Goal: Find specific page/section: Find specific page/section

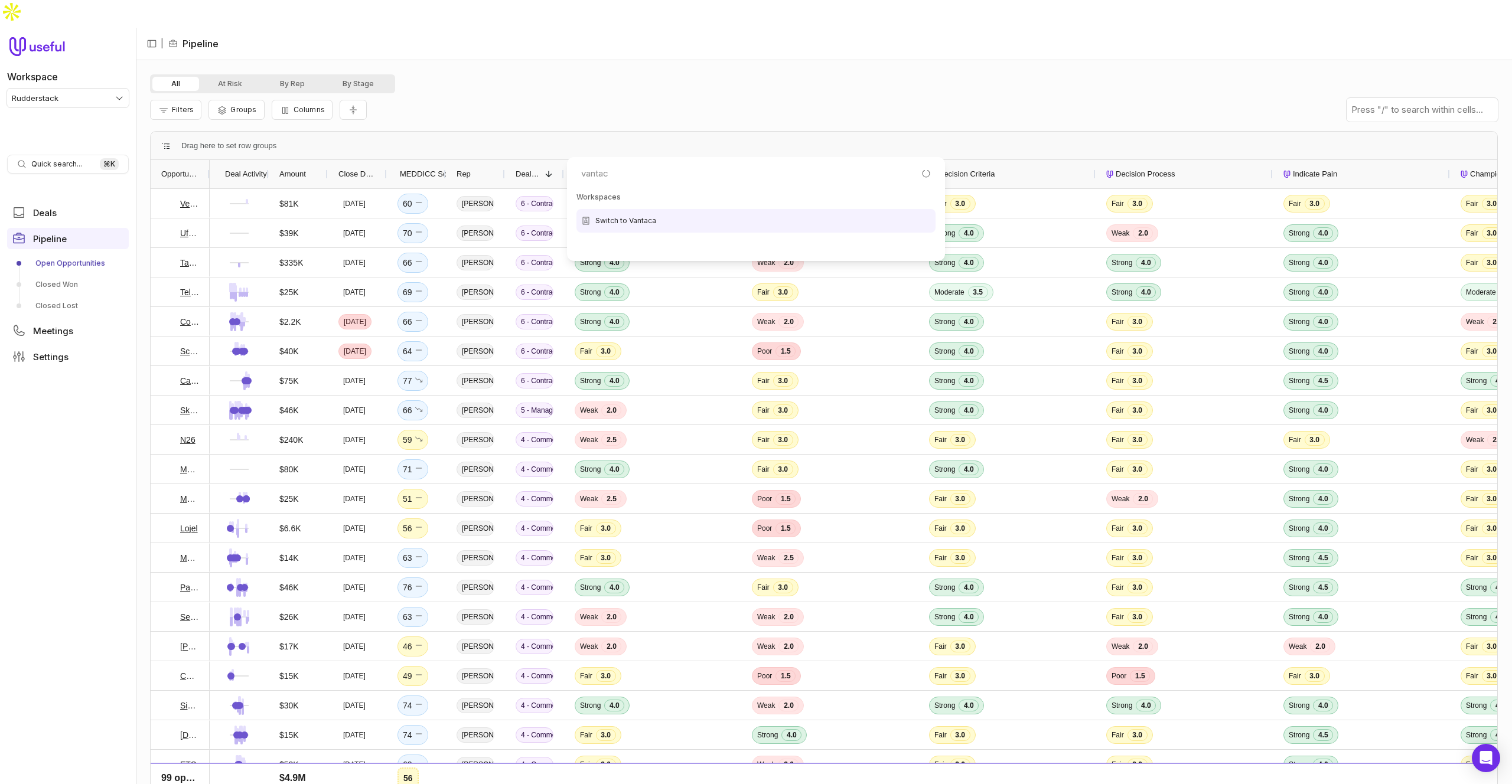
type input "vantaca"
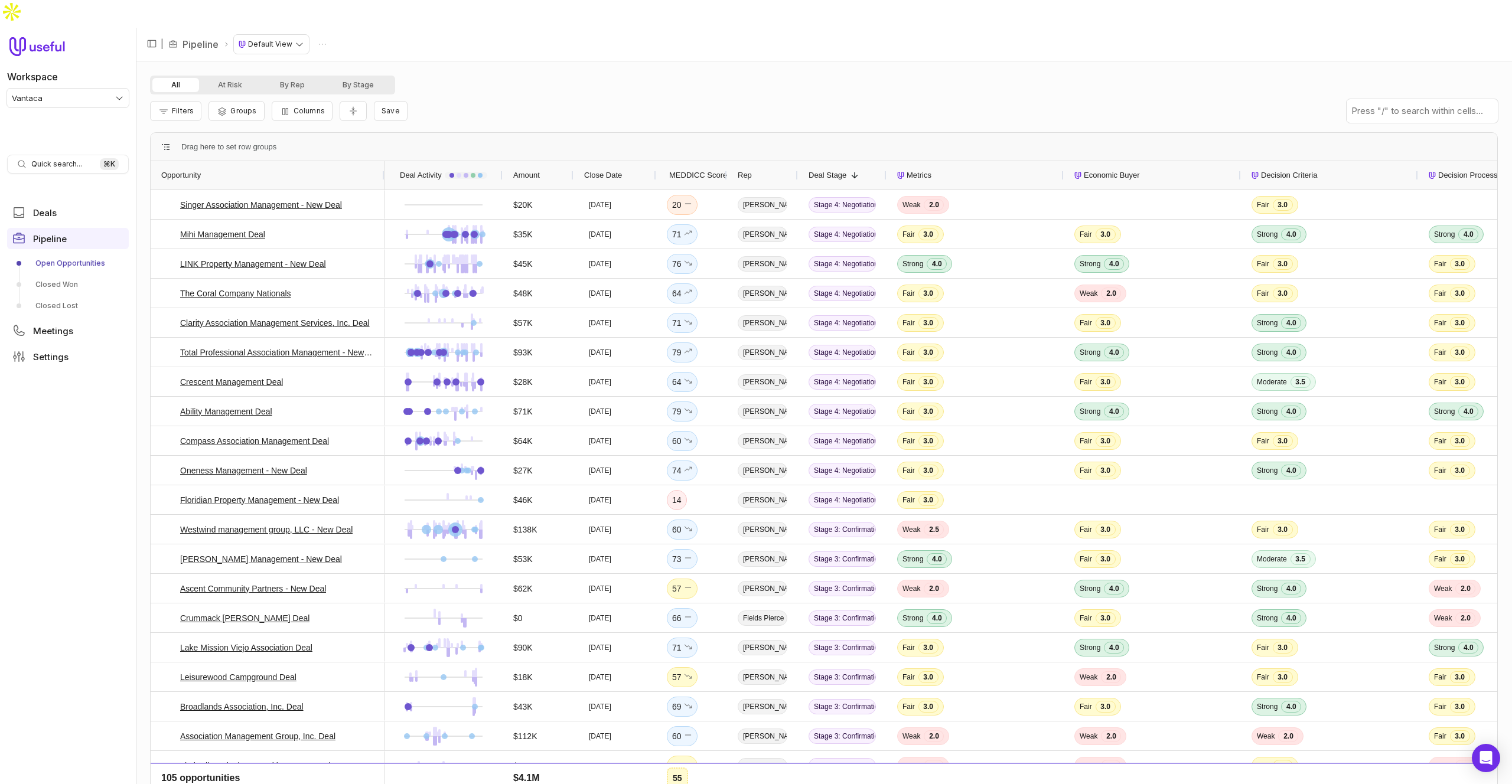
drag, startPoint x: 297, startPoint y: 143, endPoint x: 383, endPoint y: 143, distance: 86.0
click at [383, 161] on div at bounding box center [384, 174] width 5 height 28
click at [693, 76] on div "All At Risk By Rep By Stage" at bounding box center [824, 85] width 1347 height 19
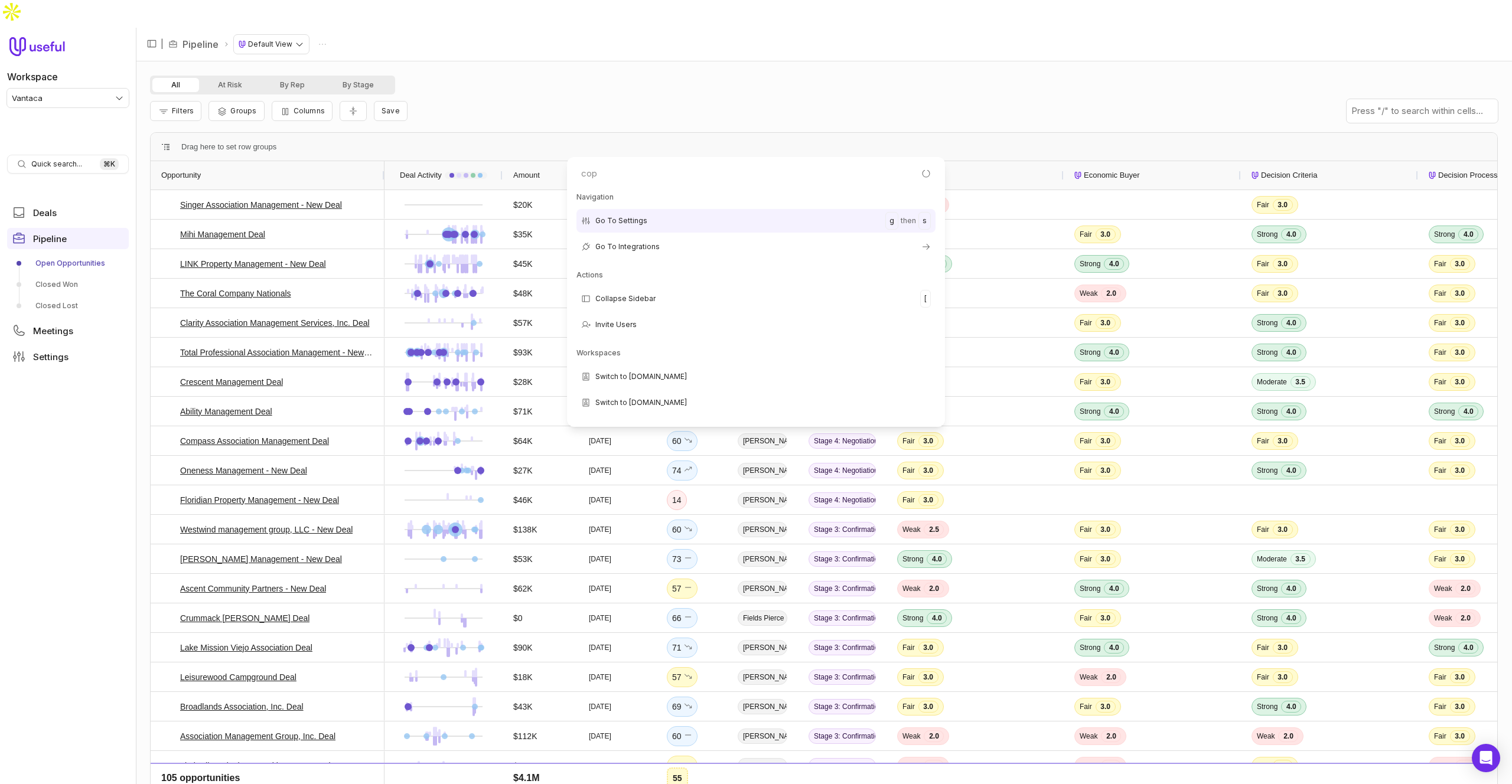
type input "copy"
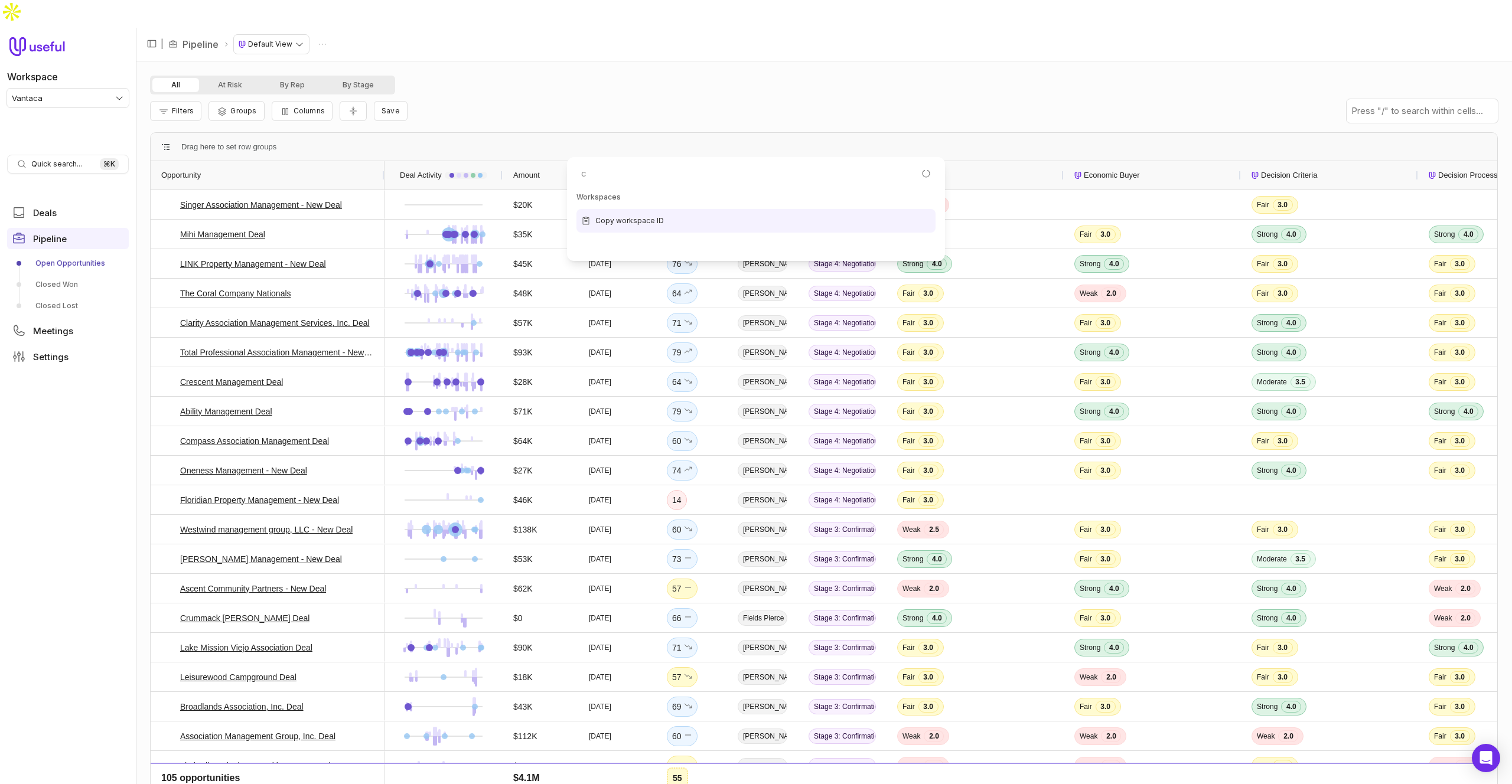
scroll to position [94, 0]
type input "co"
type input "rudd"
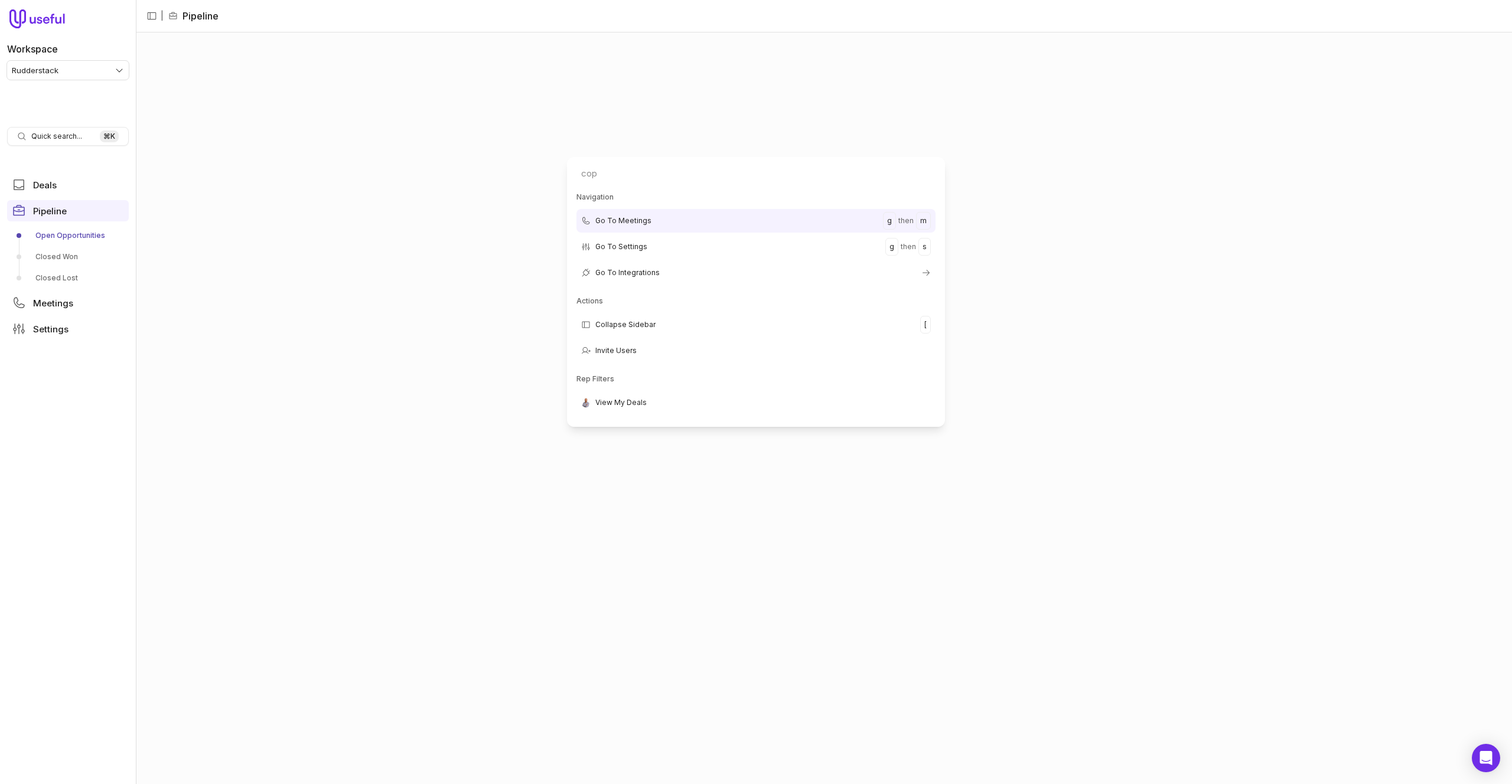
type input "copy"
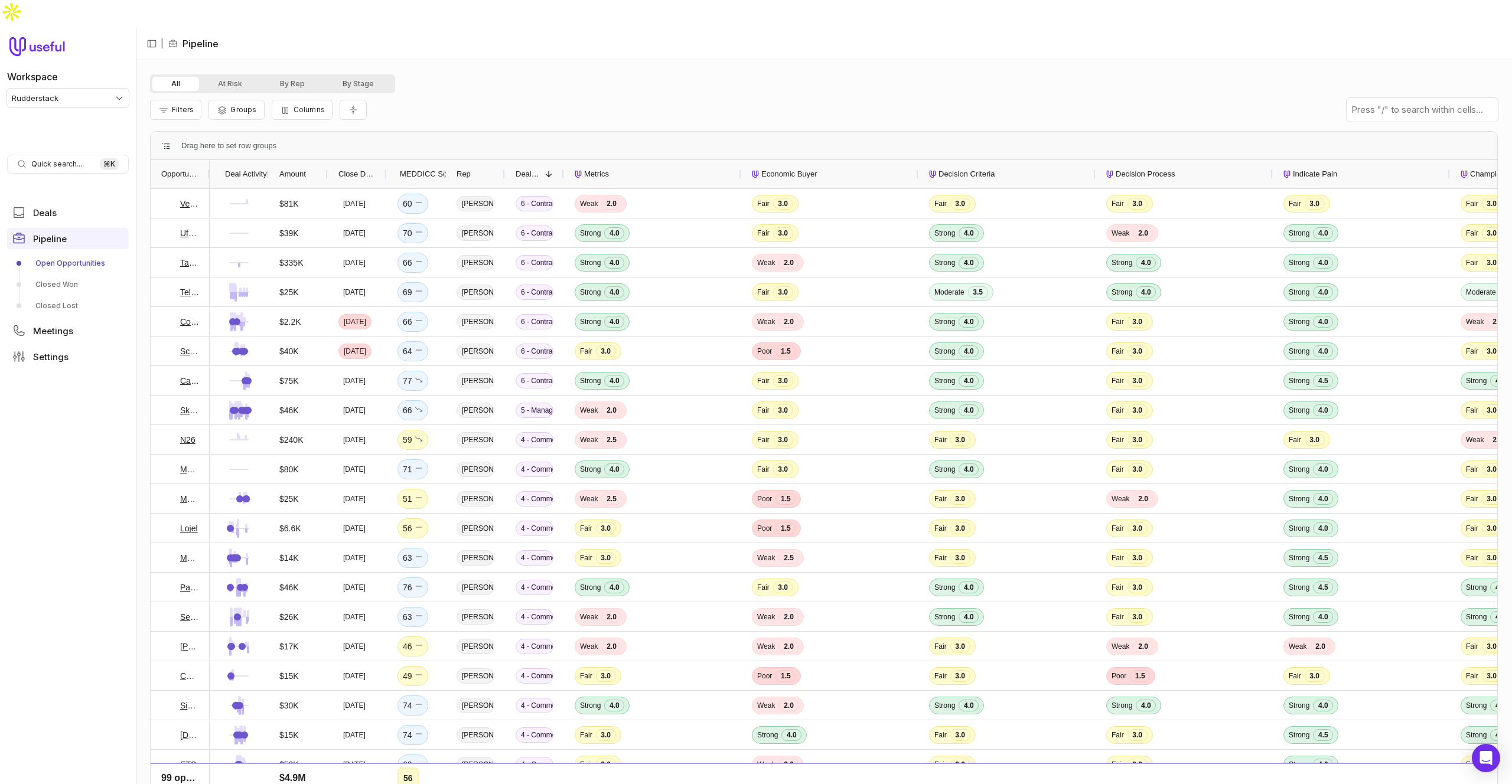
click at [549, 60] on div "All At Risk By Rep By Stage Filters Groups Columns Drag here to set row groups …" at bounding box center [824, 435] width 1376 height 751
